Goal: Navigation & Orientation: Go to known website

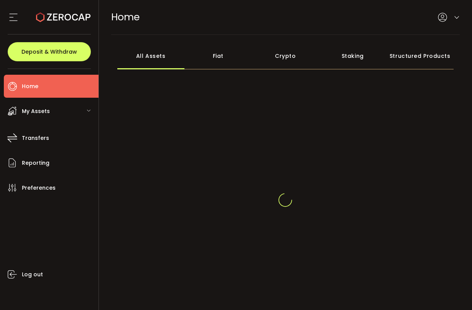
click at [260, 26] on div "HOME Buy Power $0.00 USD Home Home Your verification is pending" at bounding box center [285, 17] width 349 height 35
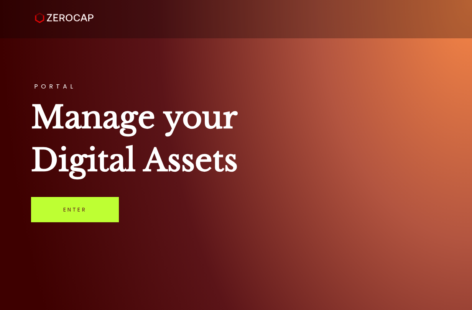
click at [76, 206] on link "Enter" at bounding box center [75, 209] width 88 height 25
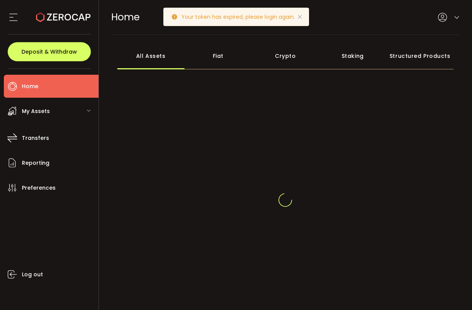
click at [300, 17] on icon at bounding box center [300, 17] width 6 height 6
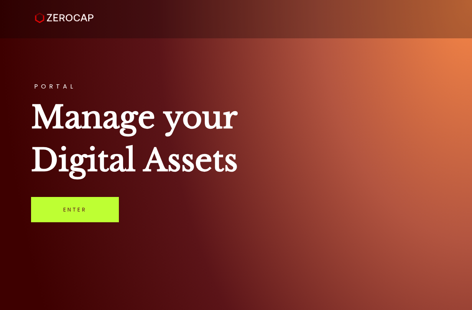
click at [86, 216] on link "Enter" at bounding box center [75, 209] width 88 height 25
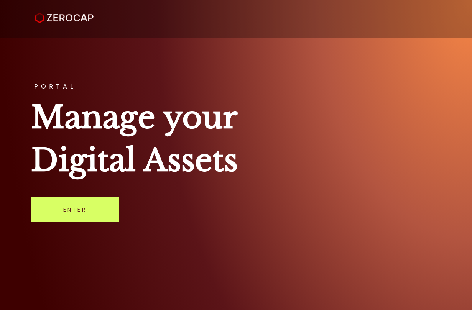
click at [283, 66] on div "PORTAL Manage your Digital Assets Enter" at bounding box center [236, 155] width 472 height 310
click at [202, 93] on div "PORTAL Manage your Digital Assets Enter" at bounding box center [236, 155] width 472 height 310
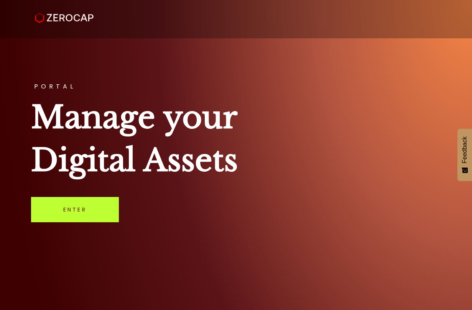
click at [103, 204] on link "Enter" at bounding box center [75, 209] width 88 height 25
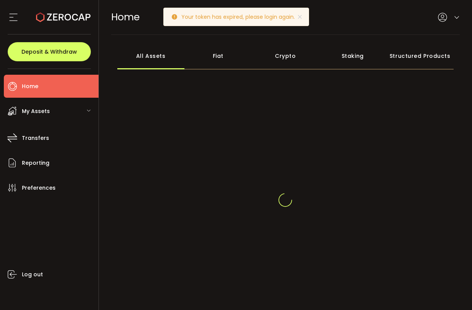
click at [454, 18] on icon at bounding box center [457, 18] width 6 height 6
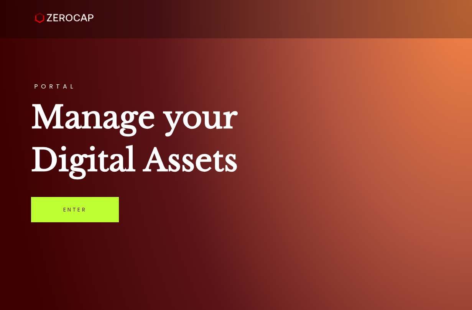
click at [83, 207] on link "Enter" at bounding box center [75, 209] width 88 height 25
click at [85, 207] on link "Enter" at bounding box center [75, 209] width 88 height 25
